Goal: Communication & Community: Participate in discussion

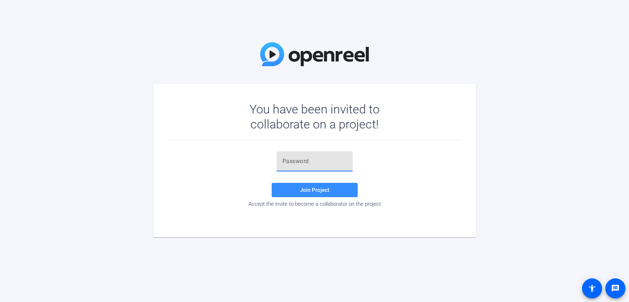
paste input ".lWq3,"
type input ".lWq3,"
click at [296, 190] on span at bounding box center [315, 190] width 86 height 17
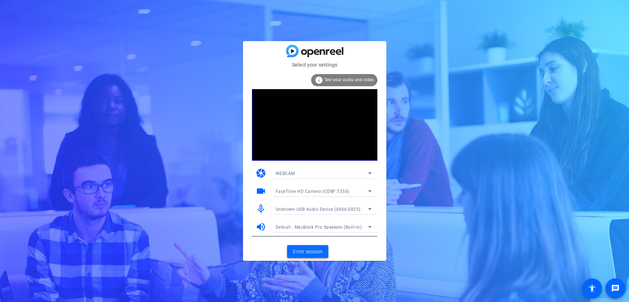
click at [306, 254] on span "Enter session" at bounding box center [308, 252] width 30 height 8
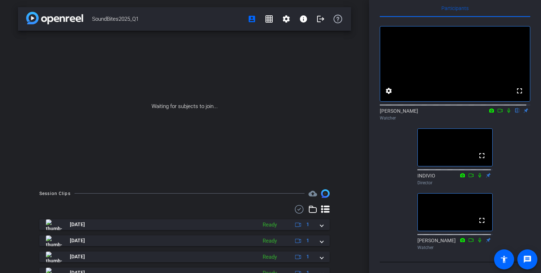
scroll to position [25, 0]
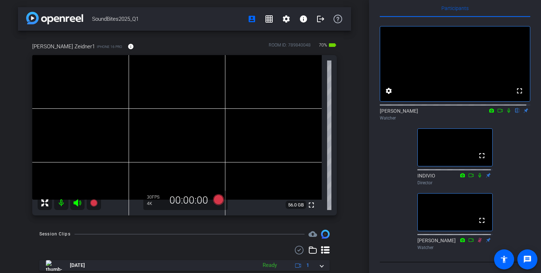
click at [506, 108] on icon at bounding box center [509, 110] width 6 height 5
click at [498, 108] on icon at bounding box center [500, 110] width 6 height 5
click at [507, 109] on icon at bounding box center [509, 111] width 4 height 4
click at [513, 107] on mat-icon "flip" at bounding box center [517, 110] width 9 height 6
click at [506, 108] on icon at bounding box center [509, 110] width 6 height 5
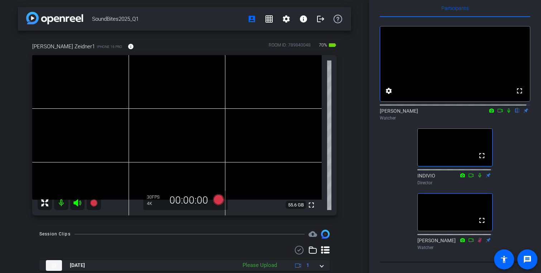
click at [513, 107] on mat-icon "flip" at bounding box center [517, 110] width 9 height 6
click at [507, 109] on icon at bounding box center [508, 111] width 3 height 5
click at [498, 108] on icon at bounding box center [500, 110] width 6 height 5
click at [514, 108] on icon at bounding box center [517, 110] width 6 height 5
click at [516, 109] on icon at bounding box center [517, 111] width 3 height 5
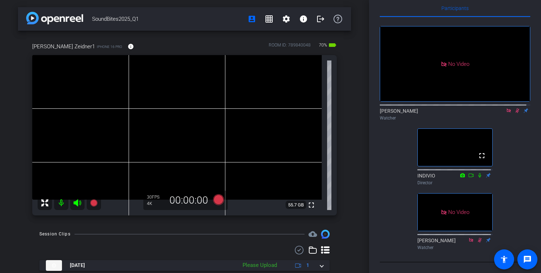
click at [516, 109] on icon at bounding box center [518, 111] width 4 height 5
click at [516, 109] on icon at bounding box center [517, 111] width 3 height 5
click at [516, 109] on icon at bounding box center [518, 111] width 4 height 5
click at [514, 108] on icon at bounding box center [517, 110] width 6 height 5
click at [516, 109] on icon at bounding box center [518, 111] width 4 height 5
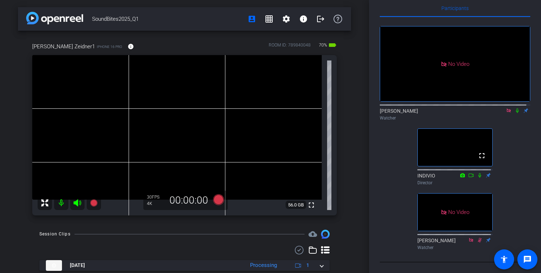
click at [514, 108] on icon at bounding box center [517, 110] width 6 height 5
click at [507, 109] on icon at bounding box center [509, 111] width 4 height 4
click at [506, 108] on icon at bounding box center [509, 110] width 6 height 5
click at [507, 109] on icon at bounding box center [508, 111] width 3 height 5
click at [497, 108] on icon at bounding box center [500, 110] width 6 height 5
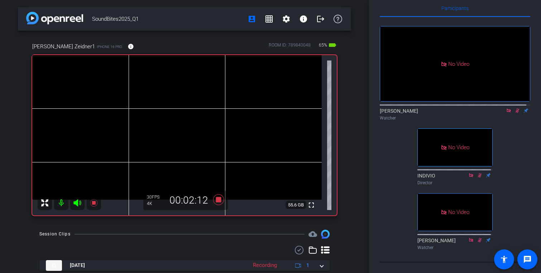
click at [514, 108] on icon at bounding box center [517, 110] width 6 height 5
click at [507, 108] on icon at bounding box center [509, 110] width 6 height 5
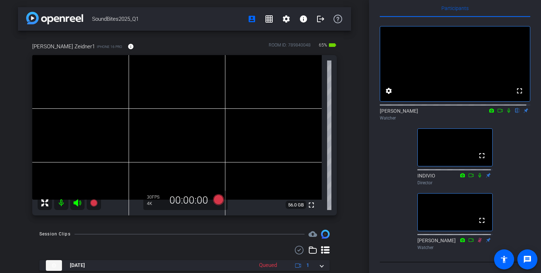
click at [507, 109] on icon at bounding box center [508, 111] width 3 height 5
click at [497, 108] on icon at bounding box center [500, 110] width 6 height 5
click at [514, 108] on icon at bounding box center [517, 110] width 6 height 5
click at [506, 108] on icon at bounding box center [509, 110] width 6 height 5
click at [507, 109] on icon at bounding box center [508, 111] width 3 height 5
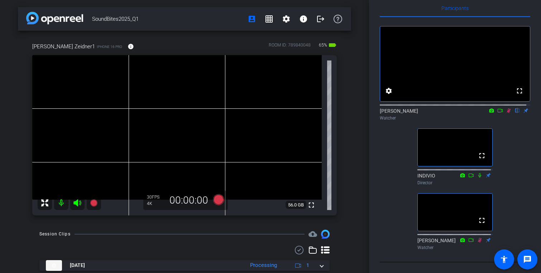
click at [497, 108] on icon at bounding box center [500, 110] width 6 height 5
click at [515, 108] on icon at bounding box center [517, 110] width 6 height 5
click at [507, 109] on icon at bounding box center [509, 111] width 4 height 4
click at [507, 109] on icon at bounding box center [508, 111] width 3 height 5
click at [497, 108] on icon at bounding box center [500, 110] width 6 height 5
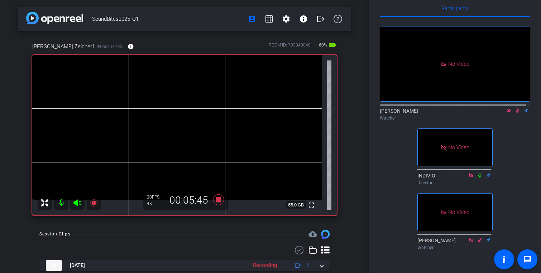
click at [506, 108] on icon at bounding box center [509, 110] width 6 height 5
click at [497, 108] on icon at bounding box center [500, 110] width 6 height 5
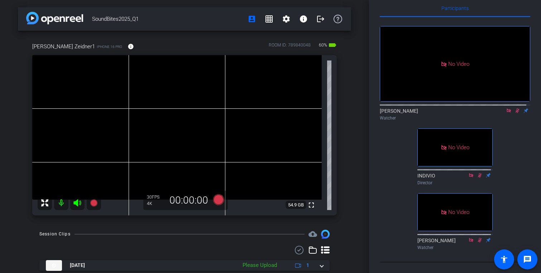
click at [503, 107] on div "[PERSON_NAME] Watcher" at bounding box center [455, 114] width 150 height 14
click at [506, 108] on icon at bounding box center [509, 110] width 6 height 5
click at [507, 109] on icon at bounding box center [509, 111] width 4 height 5
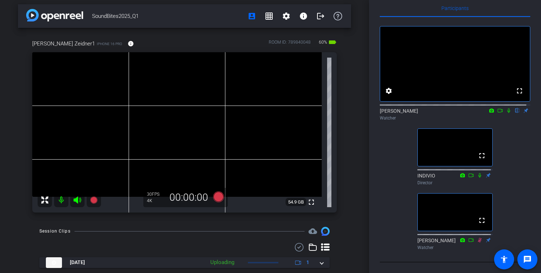
scroll to position [0, 0]
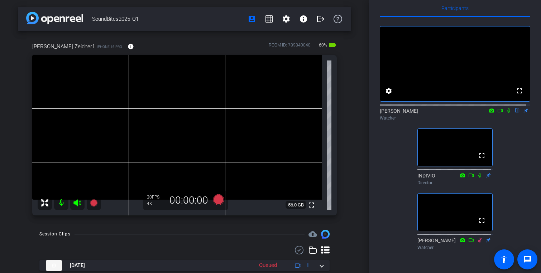
click at [506, 108] on icon at bounding box center [509, 110] width 6 height 5
click at [497, 108] on icon at bounding box center [500, 110] width 6 height 5
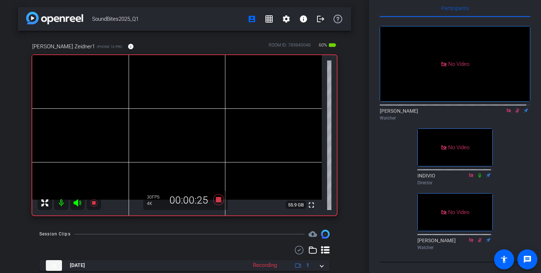
click at [514, 108] on icon at bounding box center [517, 110] width 6 height 5
click at [516, 109] on icon at bounding box center [517, 111] width 3 height 5
click at [507, 109] on icon at bounding box center [509, 111] width 4 height 4
click at [506, 108] on icon at bounding box center [509, 110] width 6 height 5
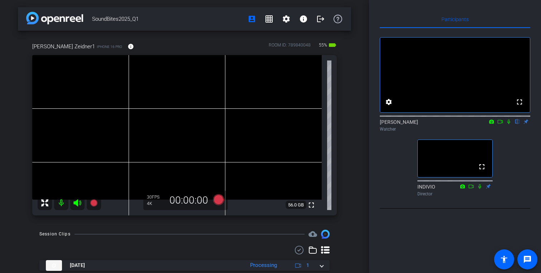
click at [247, 34] on div "[PERSON_NAME] Zeidner1 iPhone 16 Pro info ROOM ID: 789840048 55% battery_std fu…" at bounding box center [184, 127] width 333 height 192
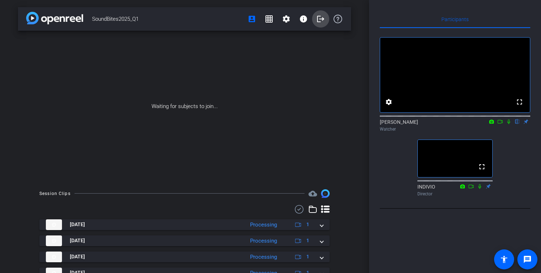
click at [316, 18] on mat-icon "logout" at bounding box center [320, 19] width 9 height 9
click at [316, 20] on mat-icon "logout" at bounding box center [320, 19] width 9 height 9
